Goal: Obtain resource: Obtain resource

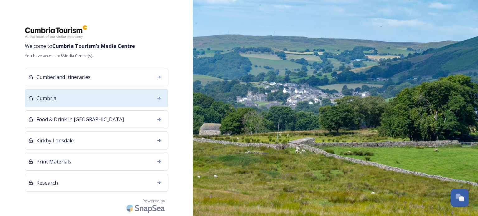
click at [137, 97] on div "Cumbria" at bounding box center [96, 98] width 143 height 18
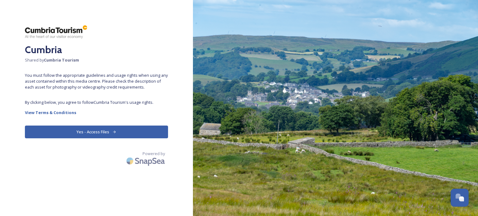
click at [112, 131] on icon at bounding box center [114, 132] width 4 height 4
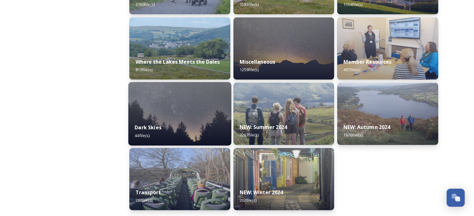
scroll to position [213, 0]
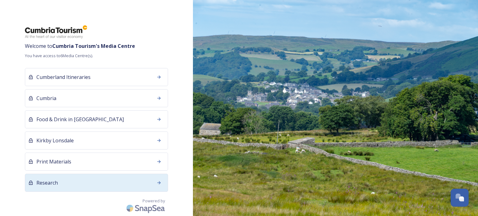
click at [80, 181] on div "Research" at bounding box center [96, 183] width 143 height 18
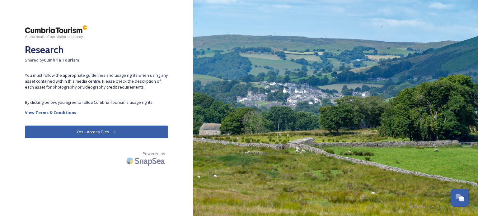
click at [90, 135] on button "Yes - Access Files" at bounding box center [96, 132] width 143 height 13
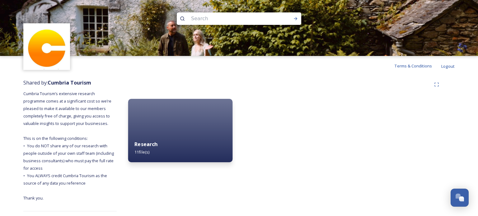
click at [173, 137] on div "Research 11 file(s)" at bounding box center [180, 148] width 104 height 28
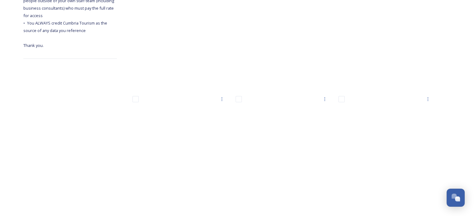
scroll to position [19, 0]
